Goal: Navigation & Orientation: Understand site structure

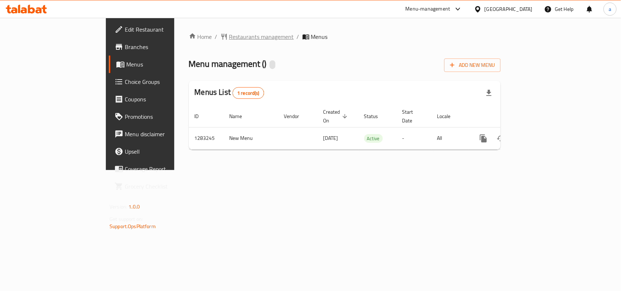
click at [229, 39] on span "Restaurants management" at bounding box center [261, 36] width 65 height 9
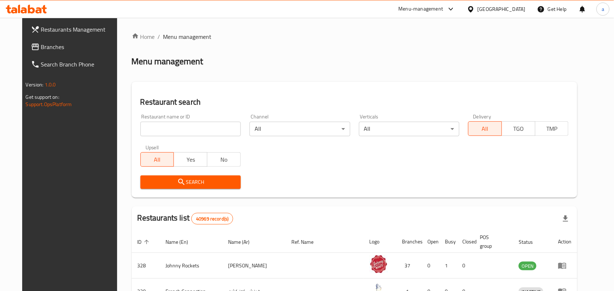
click at [50, 47] on span "Branches" at bounding box center [80, 47] width 78 height 9
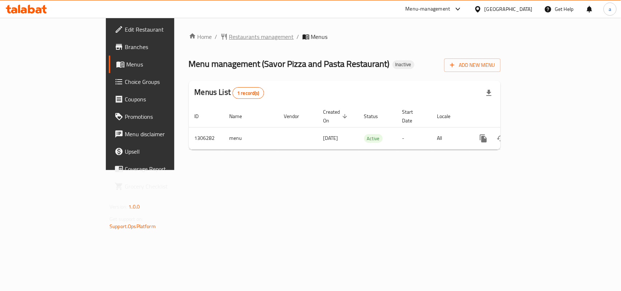
click at [229, 37] on span "Restaurants management" at bounding box center [261, 36] width 65 height 9
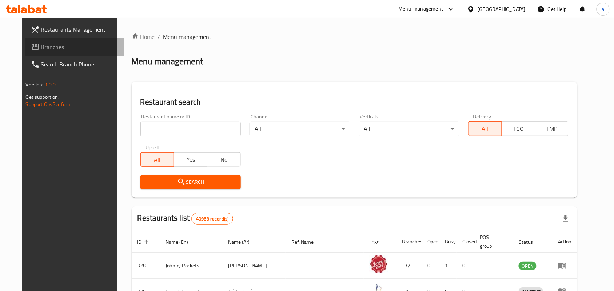
click at [41, 48] on span "Branches" at bounding box center [80, 47] width 78 height 9
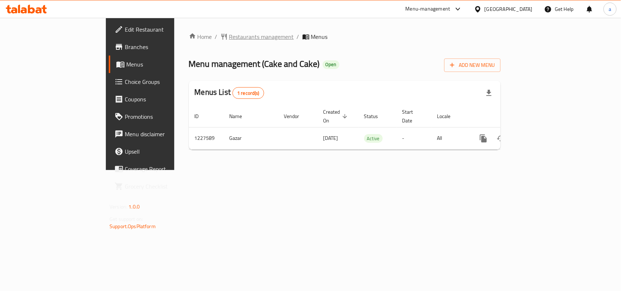
click at [229, 38] on span "Restaurants management" at bounding box center [261, 36] width 65 height 9
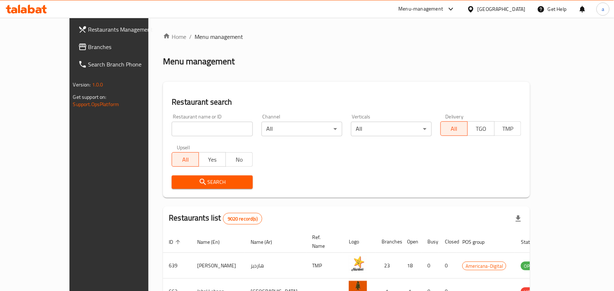
click at [72, 52] on link "Branches" at bounding box center [122, 46] width 100 height 17
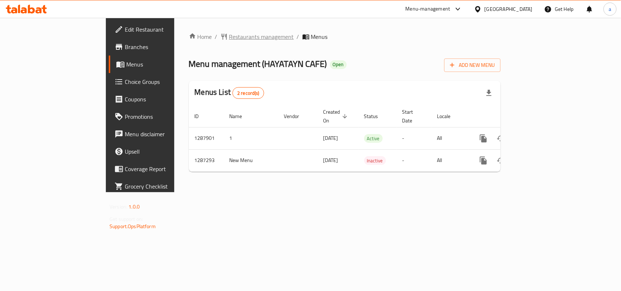
click at [229, 40] on span "Restaurants management" at bounding box center [261, 36] width 65 height 9
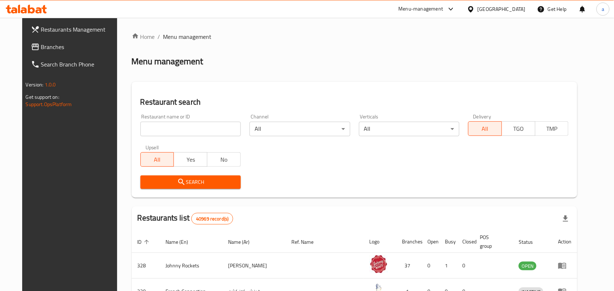
click at [69, 45] on span "Branches" at bounding box center [80, 47] width 78 height 9
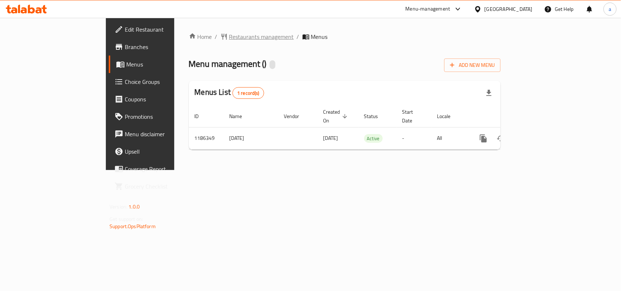
click at [229, 37] on span "Restaurants management" at bounding box center [261, 36] width 65 height 9
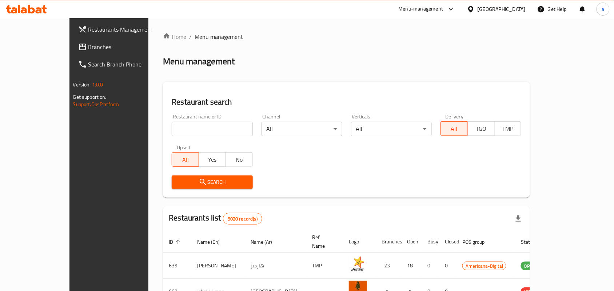
click at [88, 46] on span "Branches" at bounding box center [127, 47] width 78 height 9
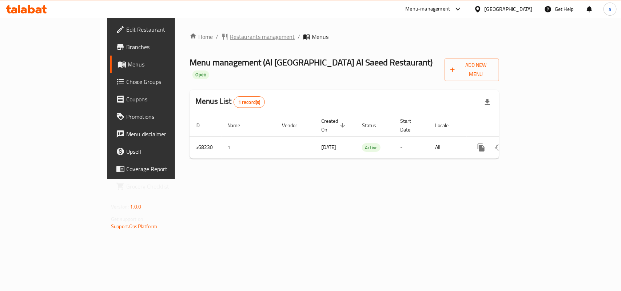
click at [230, 39] on span "Restaurants management" at bounding box center [262, 36] width 65 height 9
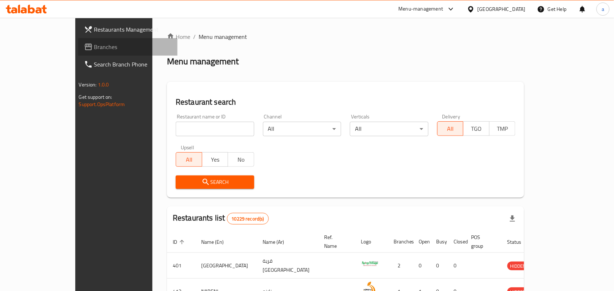
click at [94, 47] on span "Branches" at bounding box center [133, 47] width 78 height 9
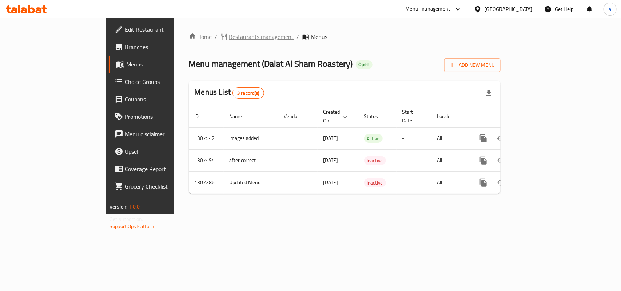
click at [229, 38] on span "Restaurants management" at bounding box center [261, 36] width 65 height 9
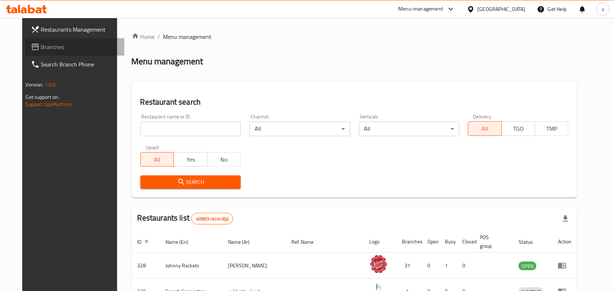
click at [44, 48] on span "Branches" at bounding box center [80, 47] width 78 height 9
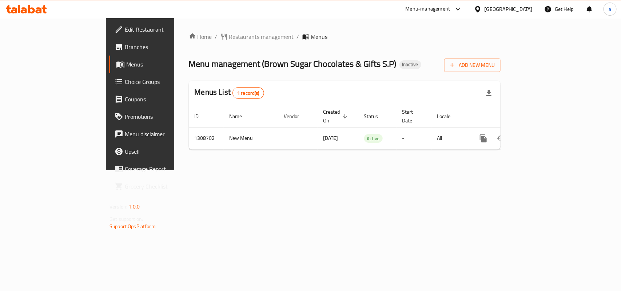
click at [174, 28] on div "Home / Restaurants management / Menus Menu management ( Brown Sugar Chocolates …" at bounding box center [344, 94] width 341 height 152
click at [229, 40] on span "Restaurants management" at bounding box center [261, 36] width 65 height 9
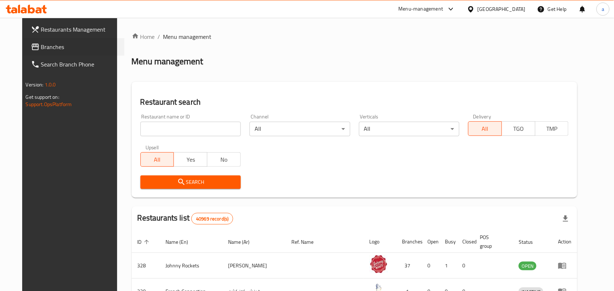
click at [24, 51] on div "Branches" at bounding box center [74, 46] width 101 height 17
click at [25, 39] on link "Branches" at bounding box center [75, 46] width 100 height 17
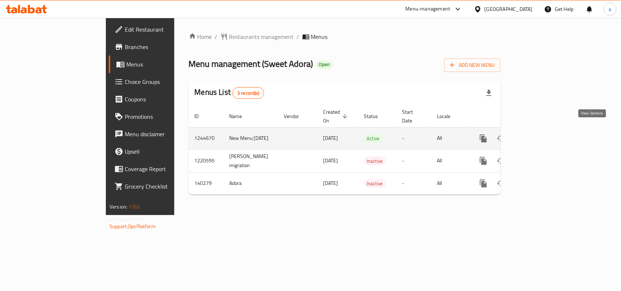
click at [544, 132] on link "enhanced table" at bounding box center [535, 138] width 17 height 17
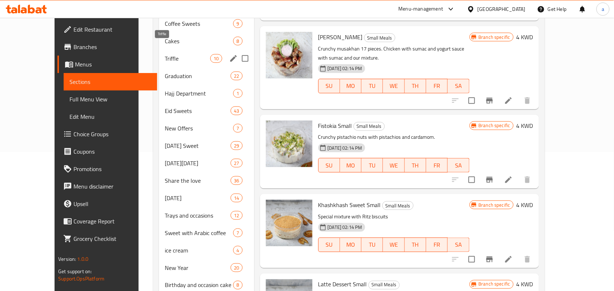
scroll to position [45, 0]
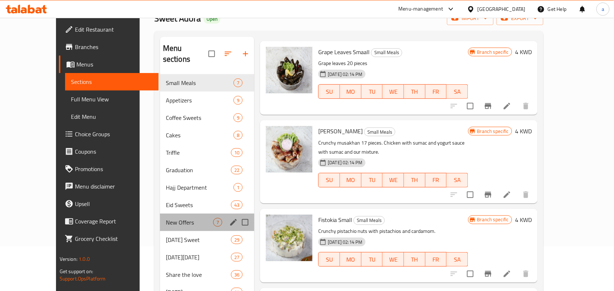
click at [160, 214] on div "New Offers 7" at bounding box center [207, 222] width 95 height 17
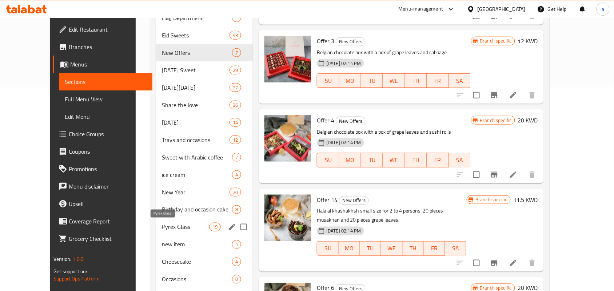
scroll to position [212, 0]
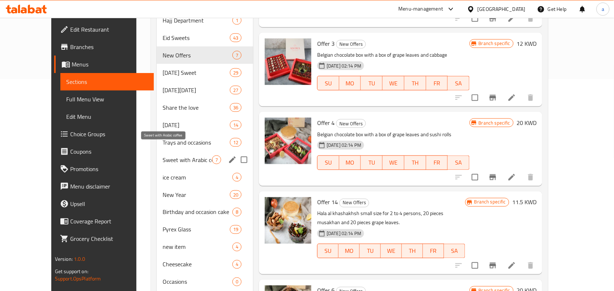
click at [163, 156] on span "Sweet with Arabic coffee" at bounding box center [187, 160] width 49 height 9
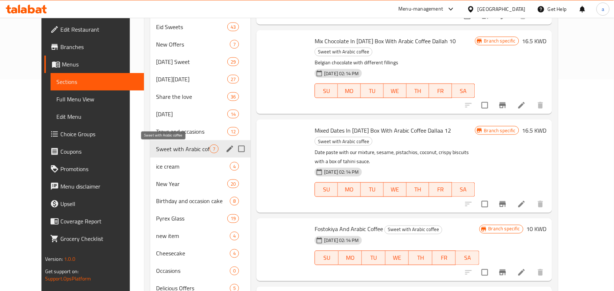
scroll to position [7, 0]
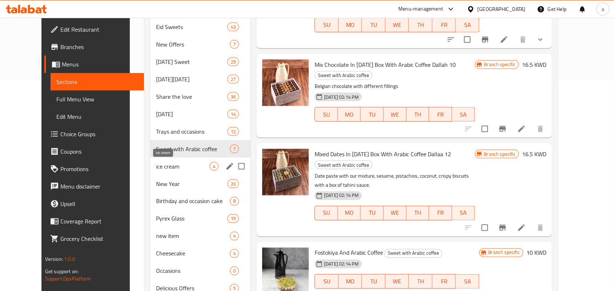
click at [156, 165] on span "ice cream" at bounding box center [182, 166] width 53 height 9
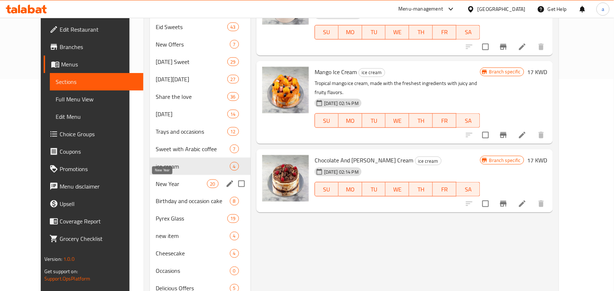
click at [156, 180] on span "New Year" at bounding box center [181, 184] width 51 height 9
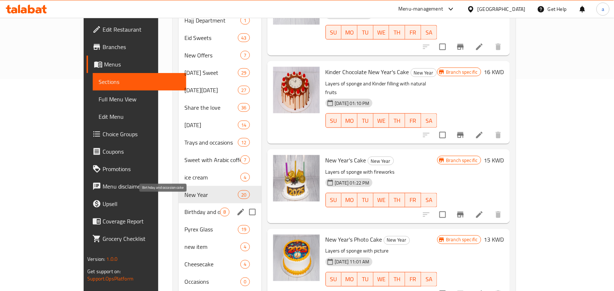
click at [184, 208] on span "Birthday and occasion cake" at bounding box center [202, 212] width 36 height 9
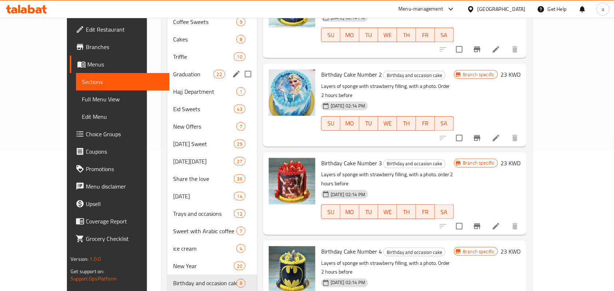
scroll to position [106, 0]
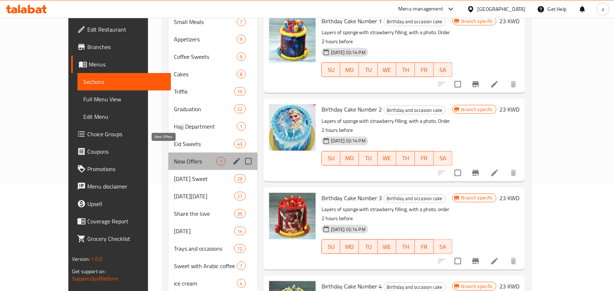
click at [174, 157] on span "New Offers" at bounding box center [195, 161] width 42 height 9
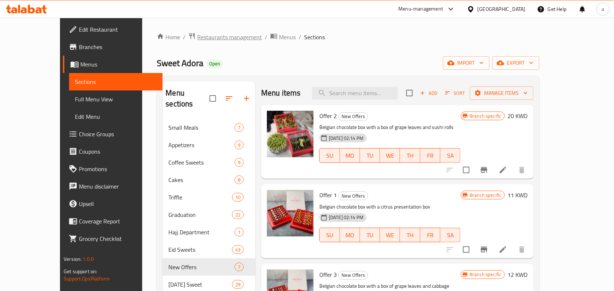
click at [199, 33] on span "Restaurants management" at bounding box center [229, 37] width 65 height 9
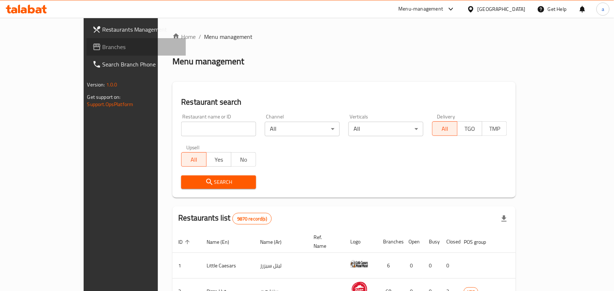
click at [103, 49] on span "Branches" at bounding box center [142, 47] width 78 height 9
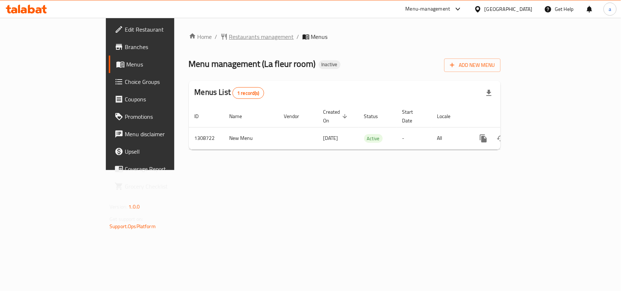
click at [229, 33] on span "Restaurants management" at bounding box center [261, 36] width 65 height 9
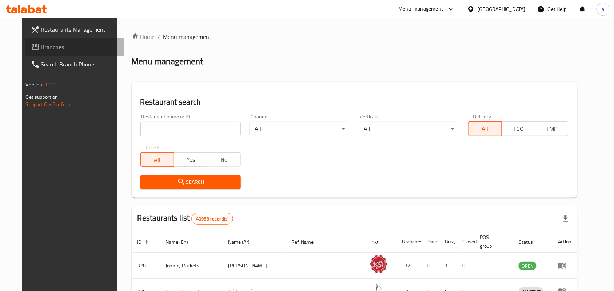
click at [41, 47] on span "Branches" at bounding box center [80, 47] width 78 height 9
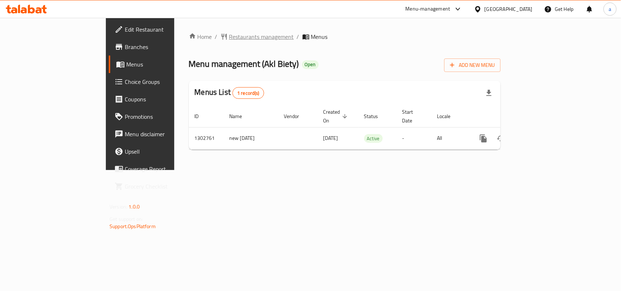
click at [229, 37] on span "Restaurants management" at bounding box center [261, 36] width 65 height 9
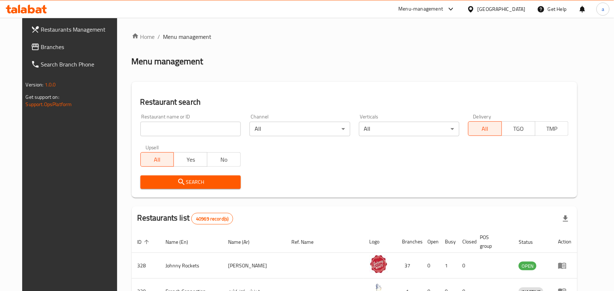
click at [49, 48] on span "Branches" at bounding box center [80, 47] width 78 height 9
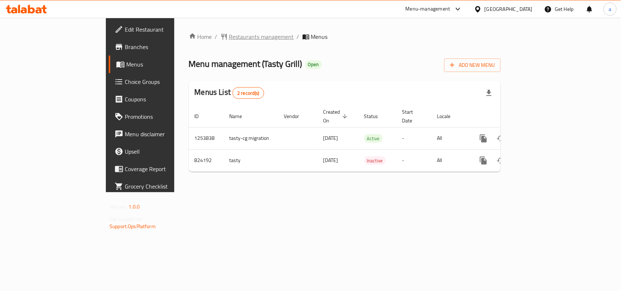
click at [229, 32] on span "Restaurants management" at bounding box center [261, 36] width 65 height 9
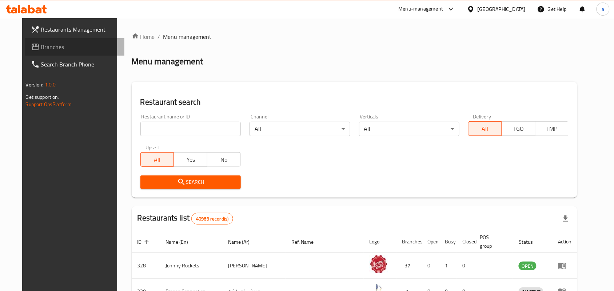
click at [53, 46] on span "Branches" at bounding box center [80, 47] width 78 height 9
